Goal: Information Seeking & Learning: Check status

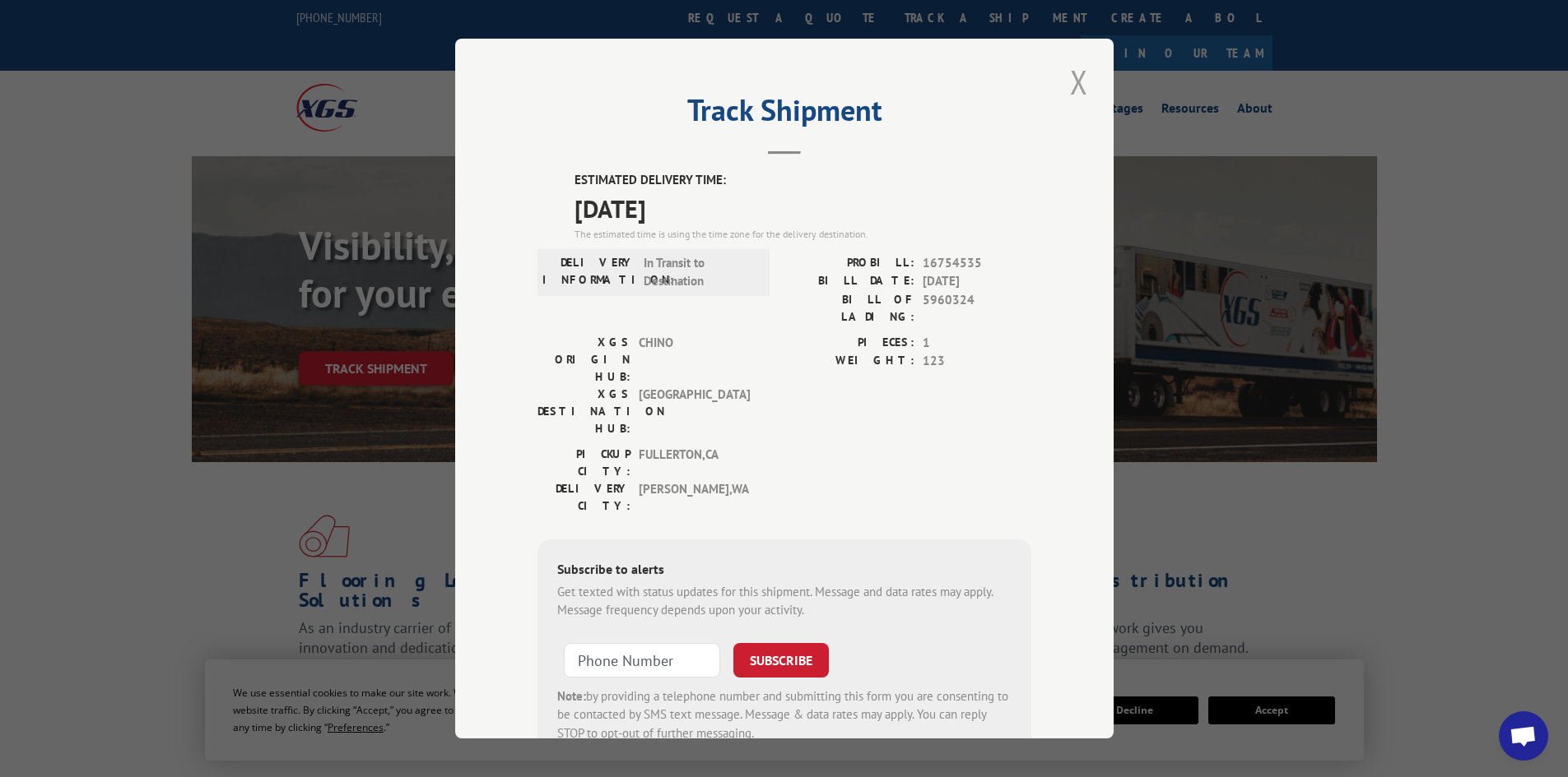
click at [1072, 79] on button "Close modal" at bounding box center [1079, 82] width 28 height 45
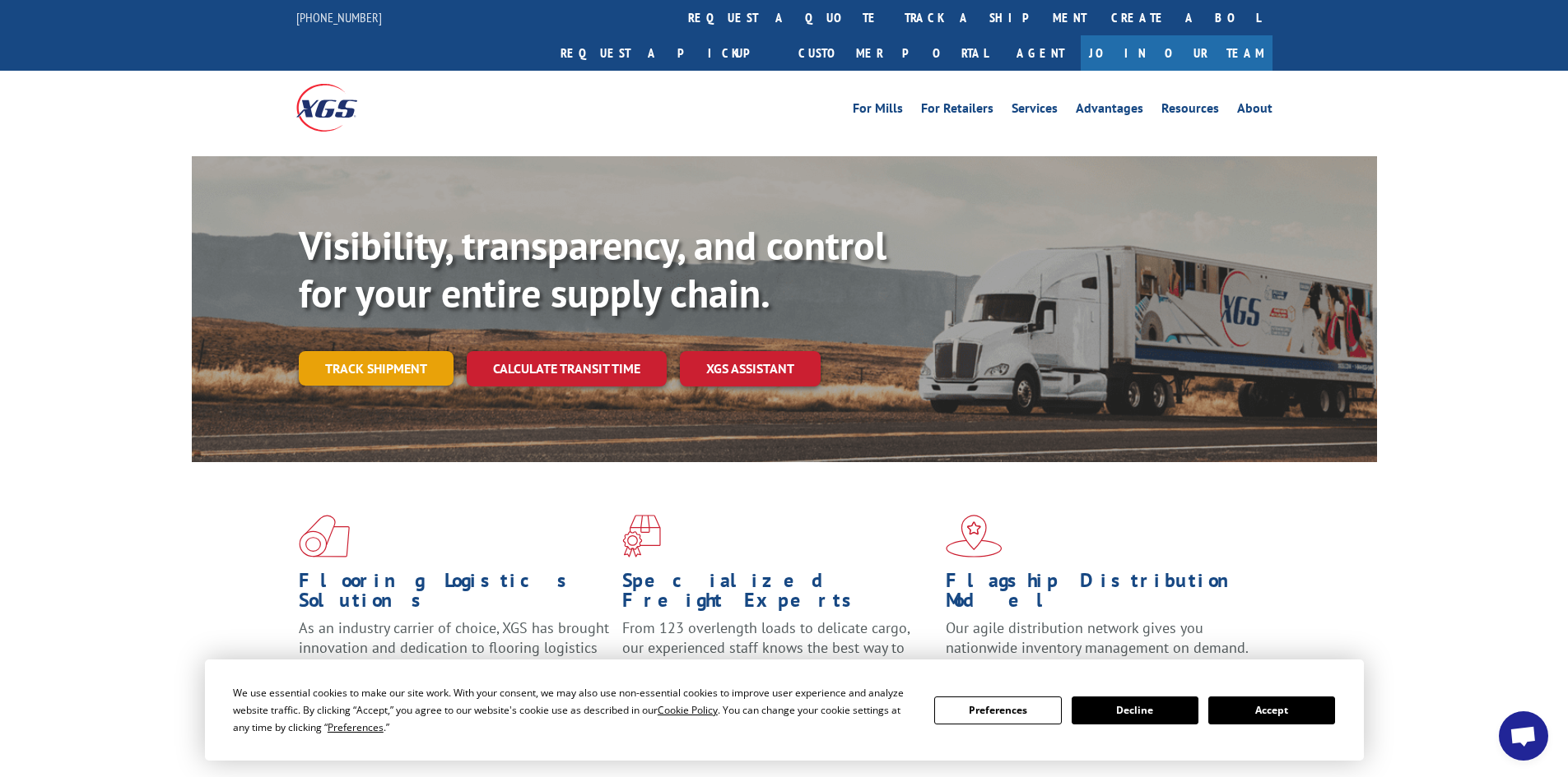
click at [347, 351] on link "Track shipment" at bounding box center [376, 368] width 155 height 35
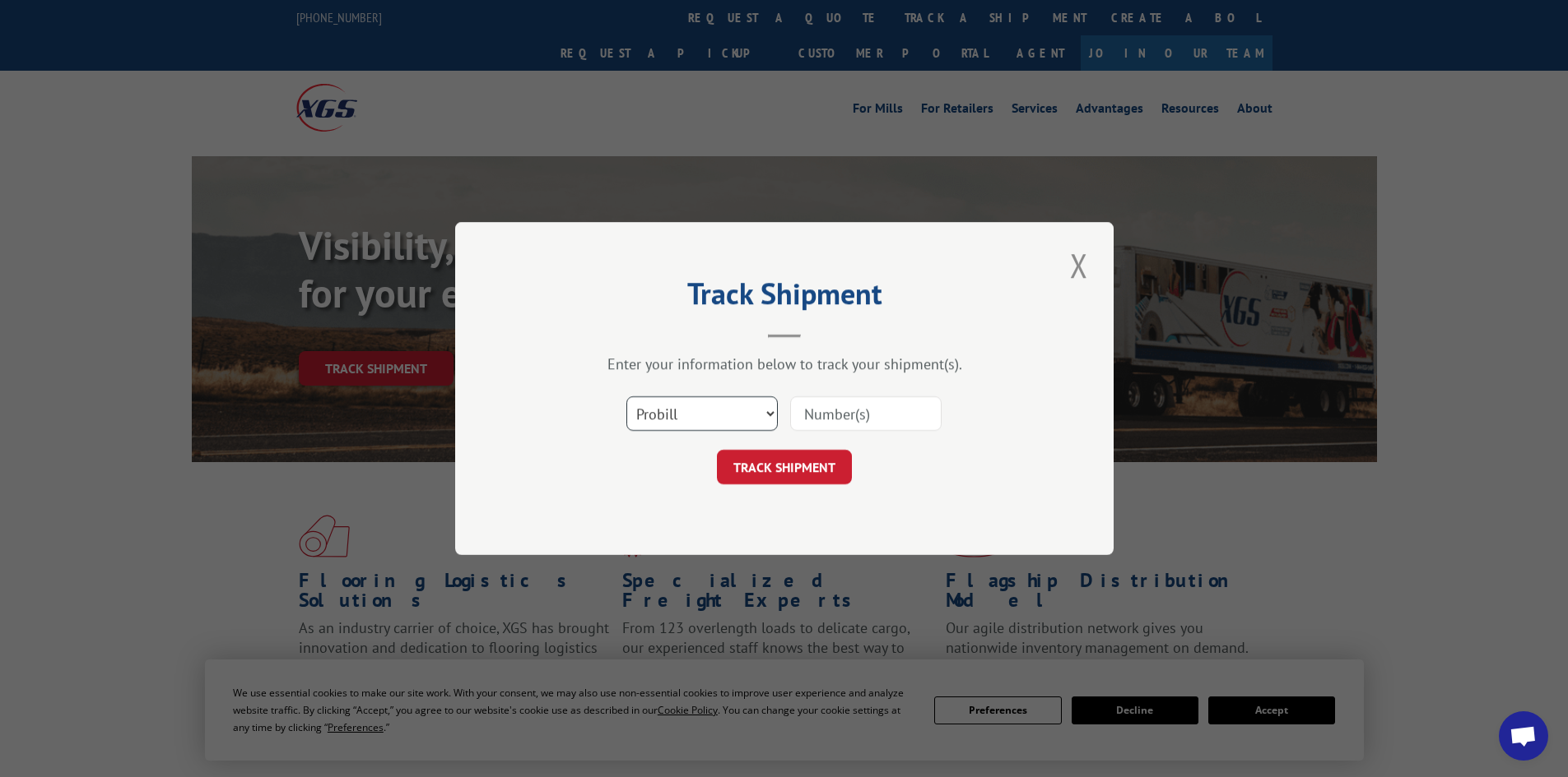
click at [747, 399] on select "Select category... Probill BOL PO" at bounding box center [701, 413] width 151 height 35
select select "bol"
click at [626, 396] on select "Select category... Probill BOL PO" at bounding box center [701, 413] width 151 height 35
click at [849, 411] on input at bounding box center [865, 413] width 151 height 35
paste input "5939307"
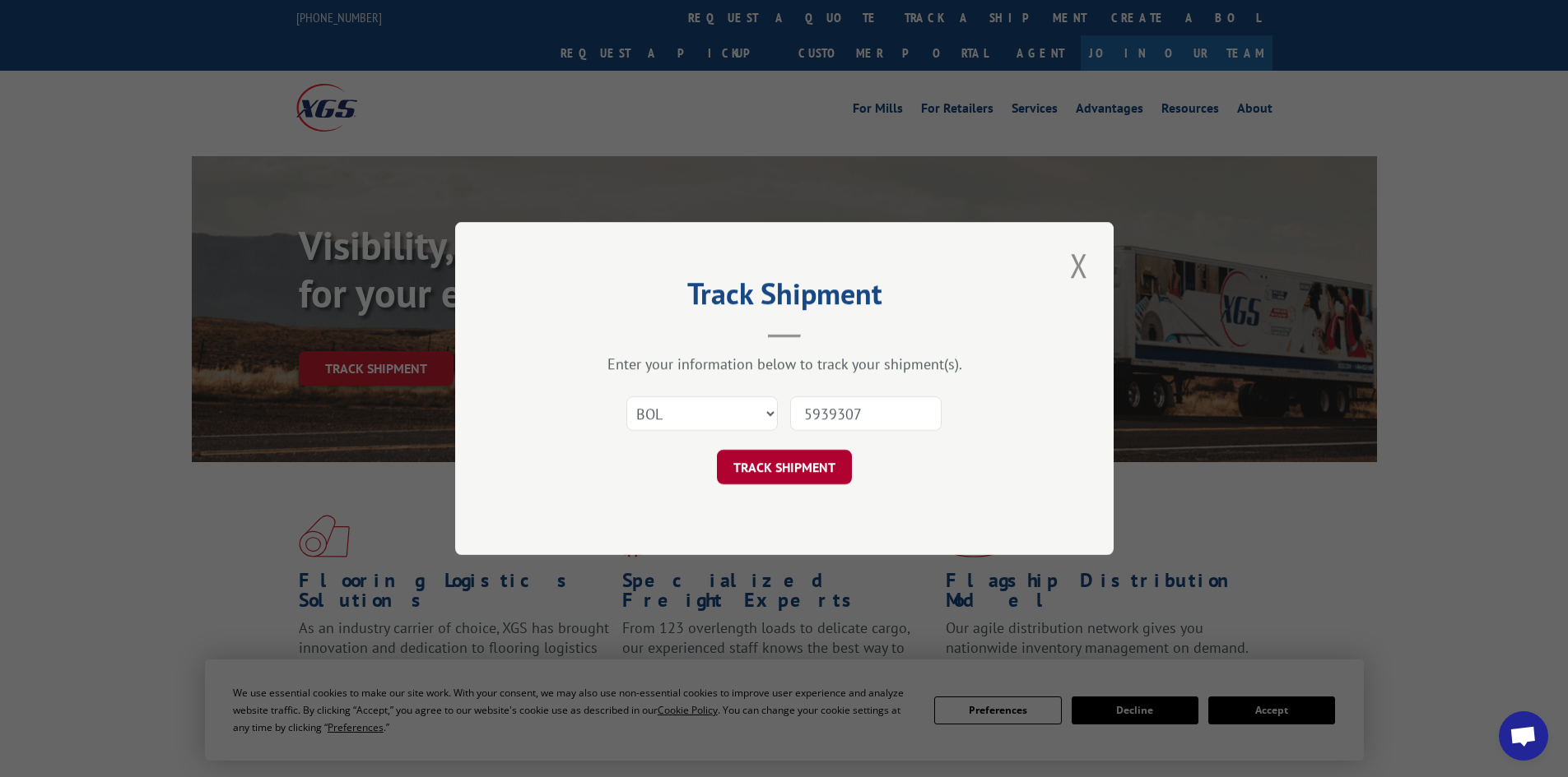
type input "5939307"
click at [837, 456] on button "TRACK SHIPMENT" at bounding box center [784, 467] width 135 height 35
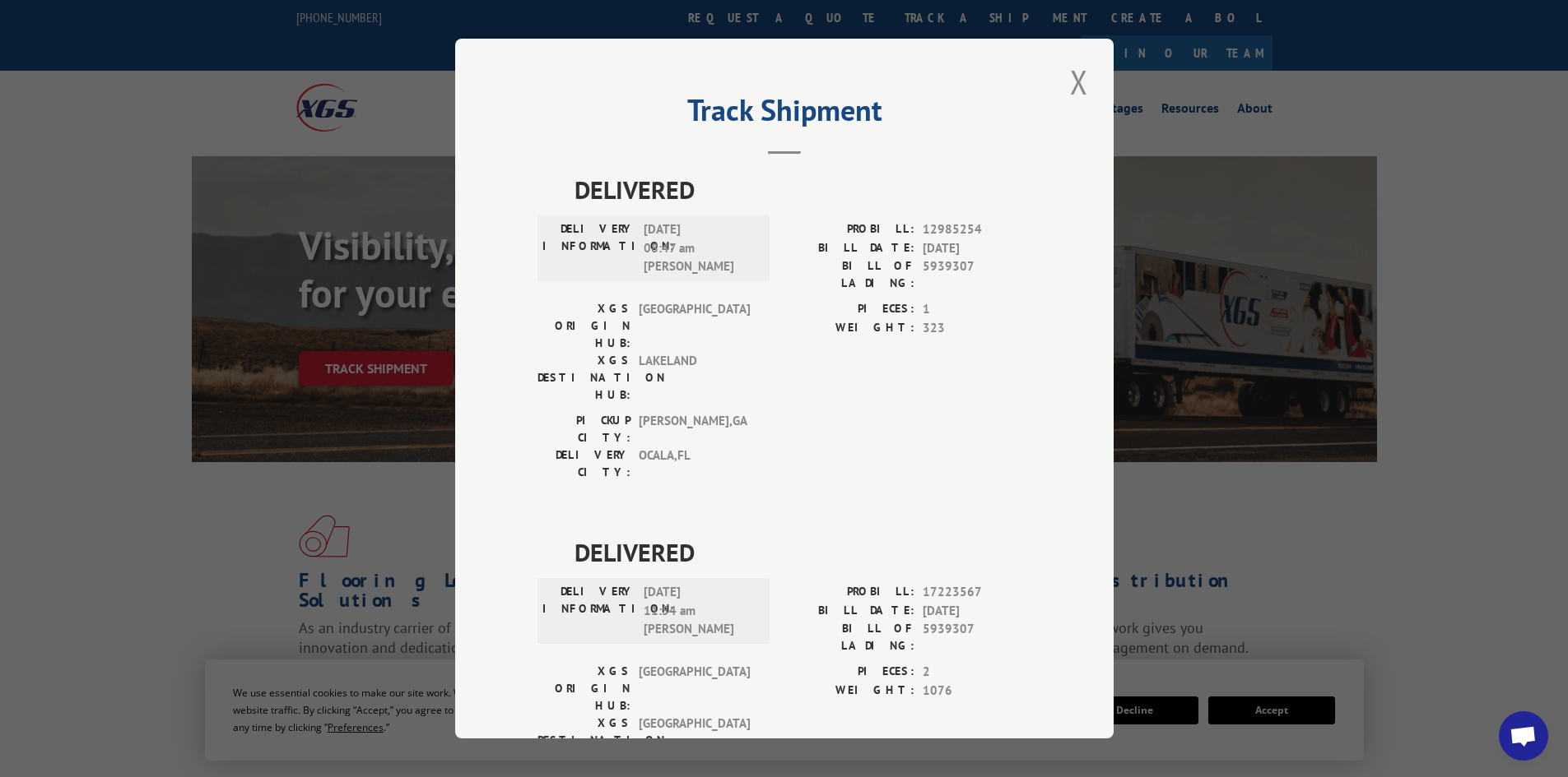
click at [972, 399] on div "DELIVERED DELIVERY INFORMATION: [DATE] 08:47 am [PERSON_NAME]: 12985254 BILL DA…" at bounding box center [784, 534] width 494 height 725
click at [1076, 85] on button "Close modal" at bounding box center [1079, 82] width 28 height 45
